Goal: Check status: Check status

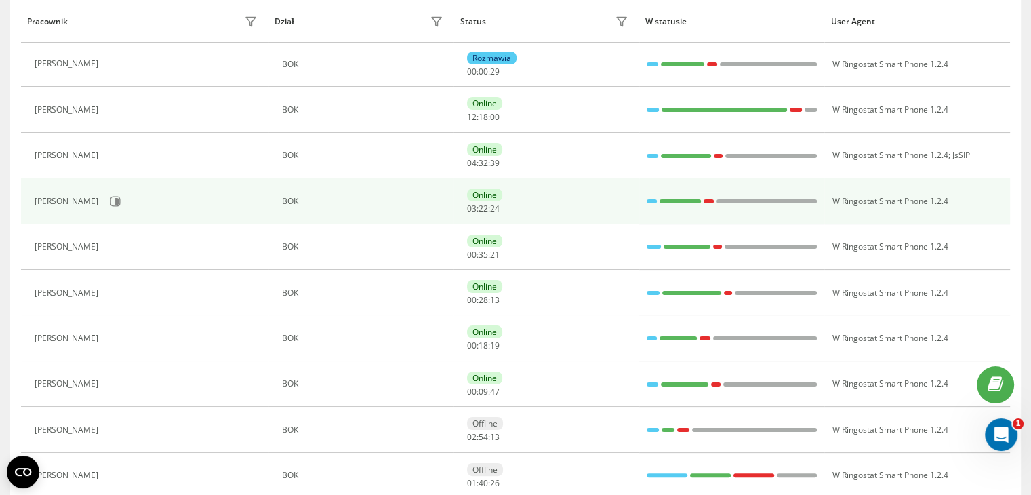
scroll to position [225, 0]
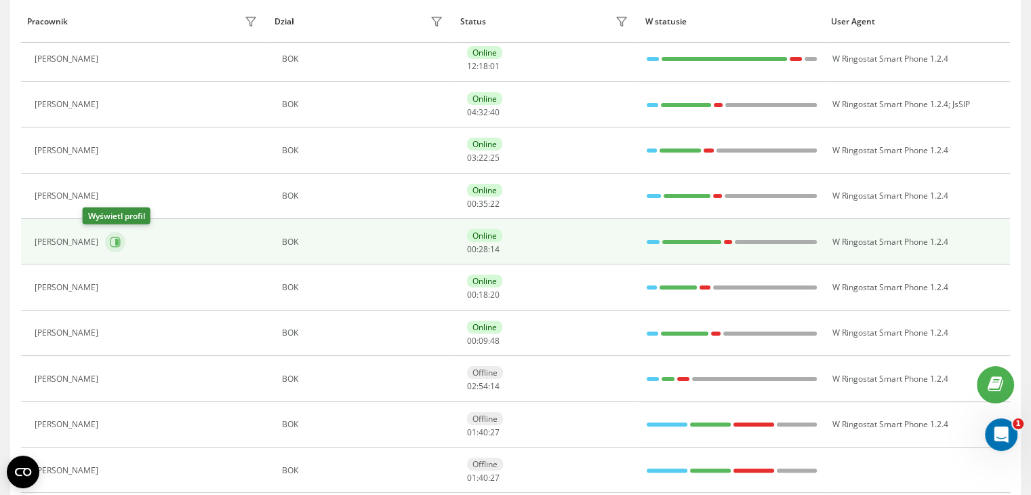
click at [110, 237] on icon at bounding box center [115, 242] width 11 height 11
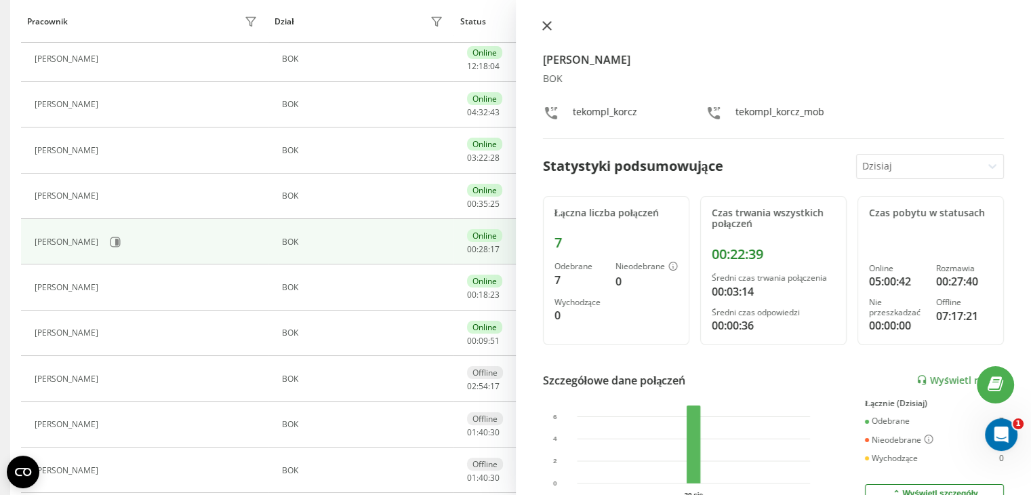
click at [546, 29] on icon at bounding box center [546, 25] width 9 height 9
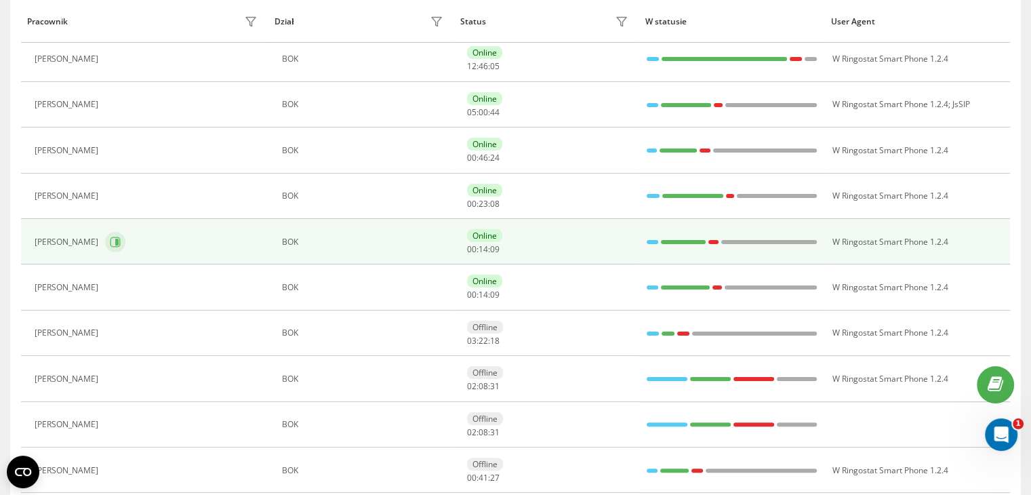
click at [121, 237] on icon at bounding box center [115, 242] width 10 height 10
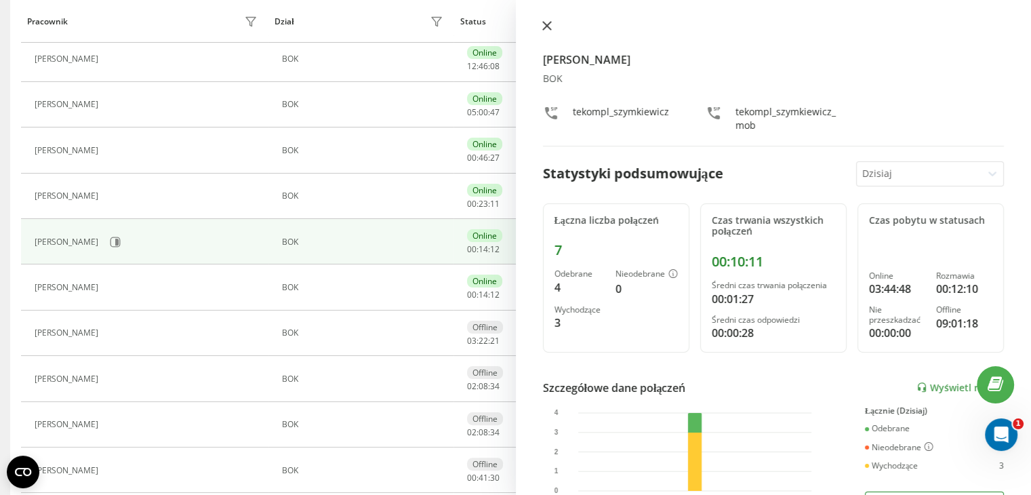
click at [545, 21] on icon at bounding box center [546, 25] width 9 height 9
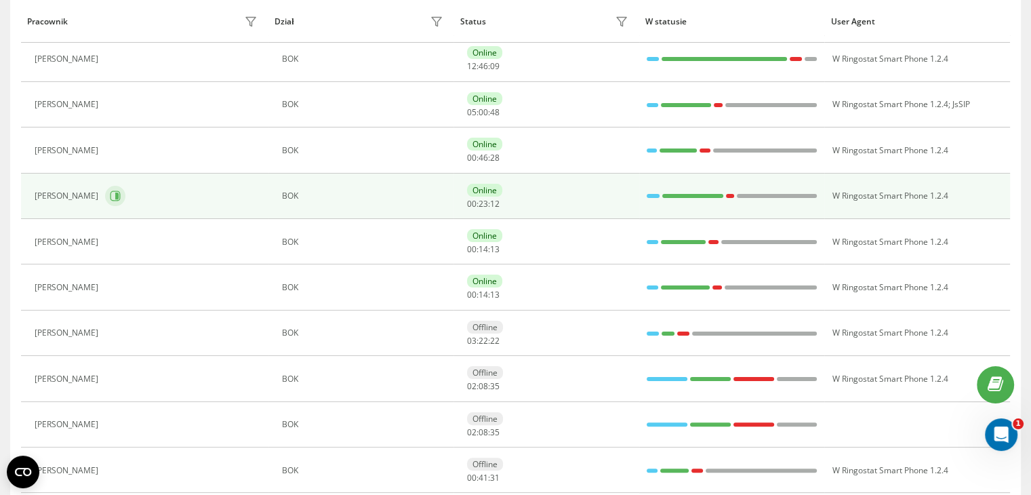
click at [105, 193] on button at bounding box center [115, 196] width 20 height 20
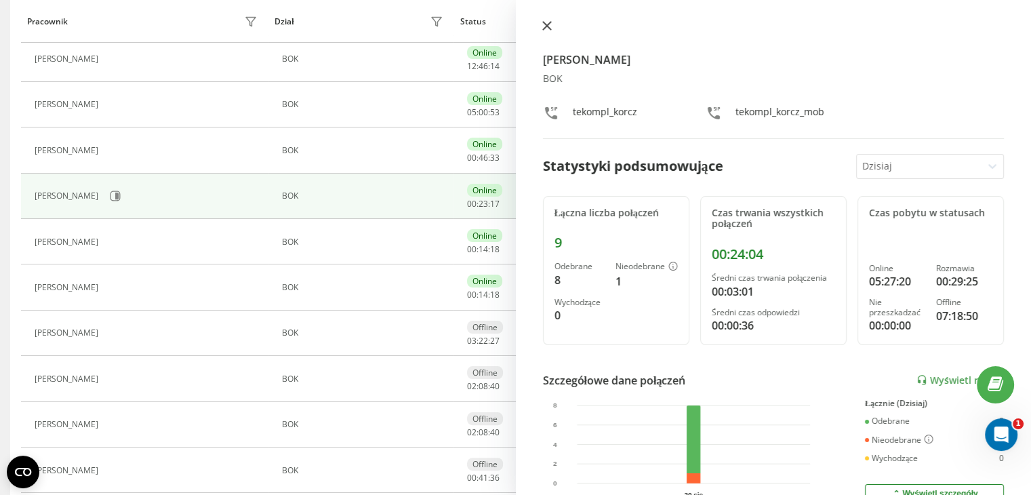
click at [545, 24] on icon at bounding box center [546, 26] width 8 height 8
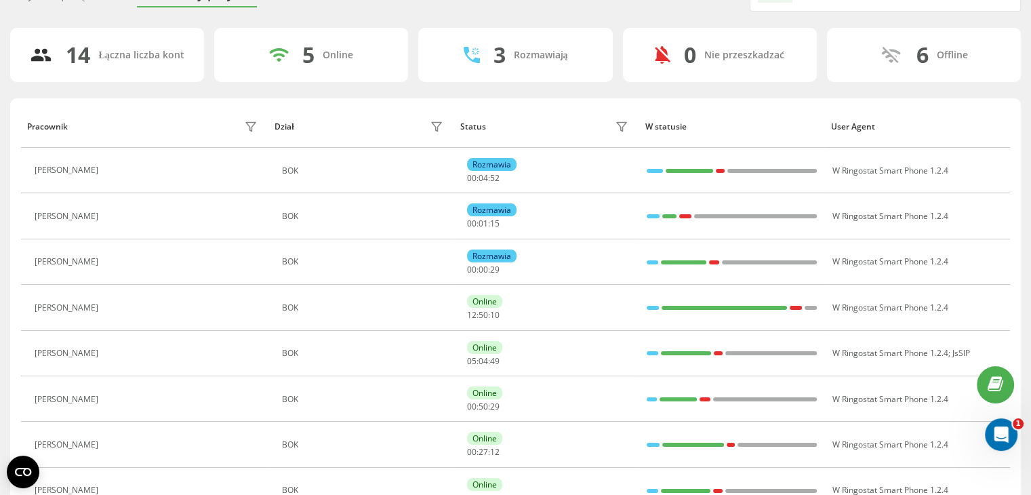
scroll to position [271, 0]
